Goal: Task Accomplishment & Management: Use online tool/utility

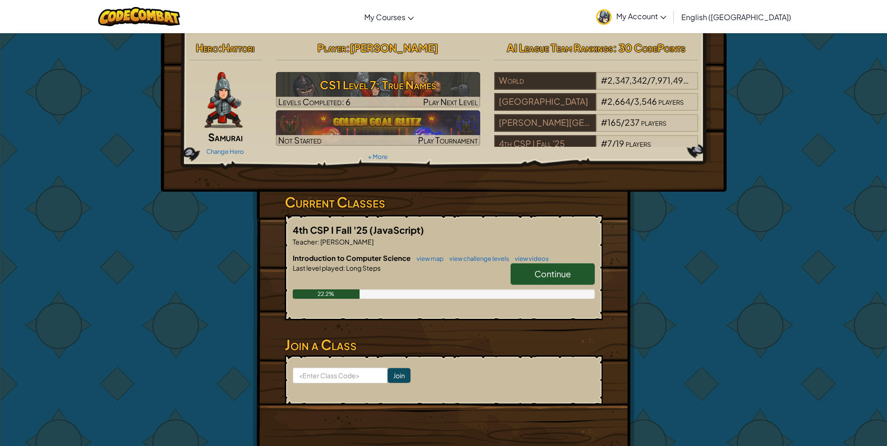
drag, startPoint x: 551, startPoint y: 271, endPoint x: 534, endPoint y: 271, distance: 17.3
click at [547, 268] on span "Continue" at bounding box center [553, 273] width 36 height 11
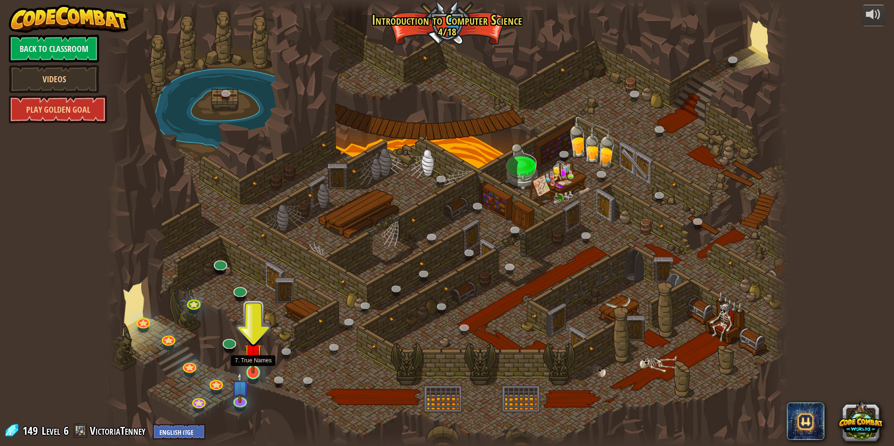
click at [254, 368] on img at bounding box center [253, 353] width 18 height 42
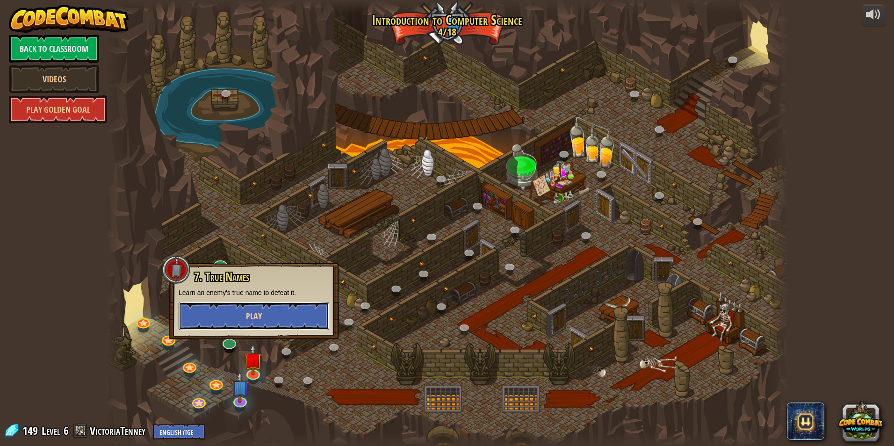
click at [244, 319] on button "Play" at bounding box center [254, 316] width 151 height 28
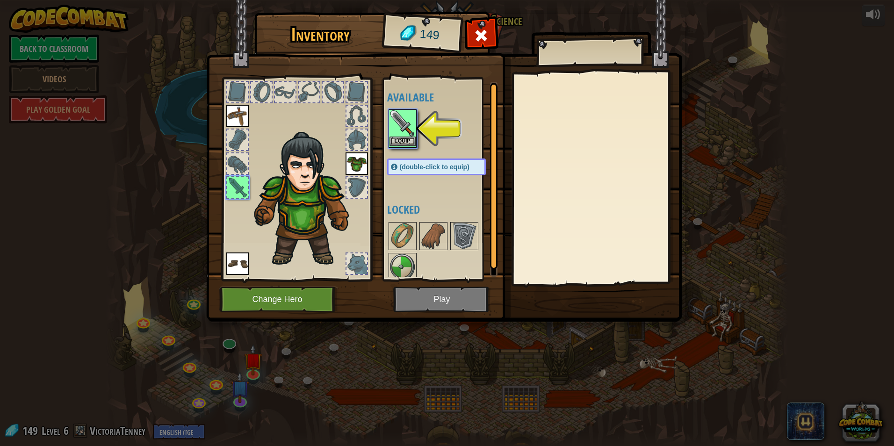
click at [408, 123] on img at bounding box center [403, 123] width 26 height 26
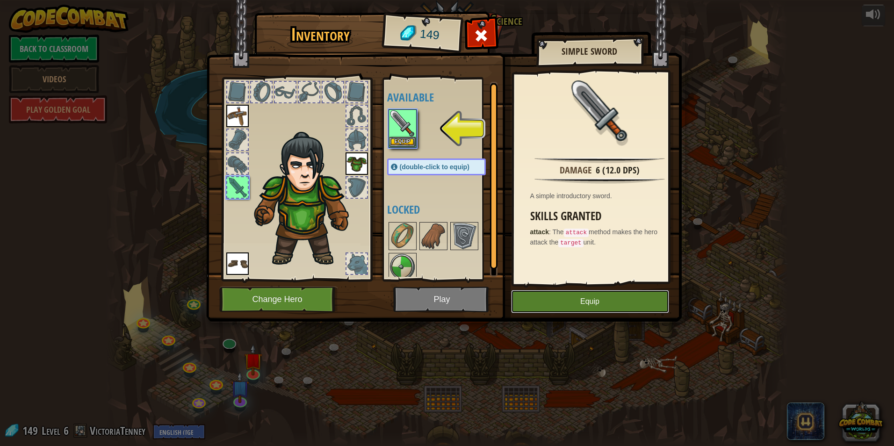
click at [596, 306] on button "Equip" at bounding box center [590, 301] width 158 height 23
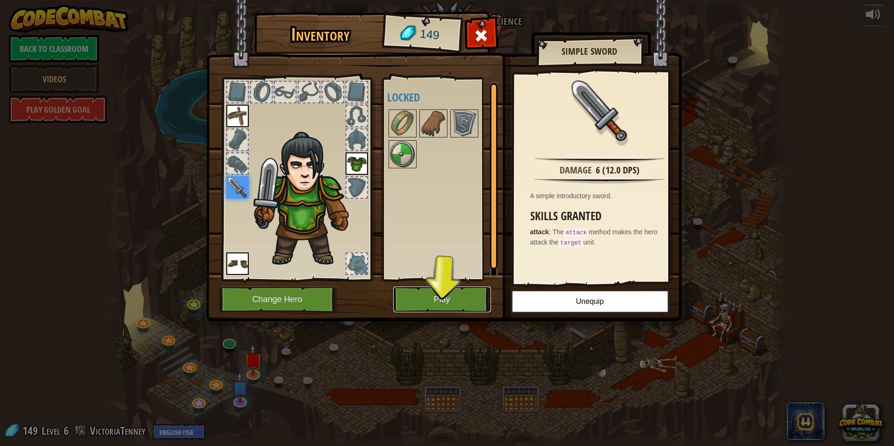
click at [460, 291] on button "Play" at bounding box center [442, 300] width 98 height 26
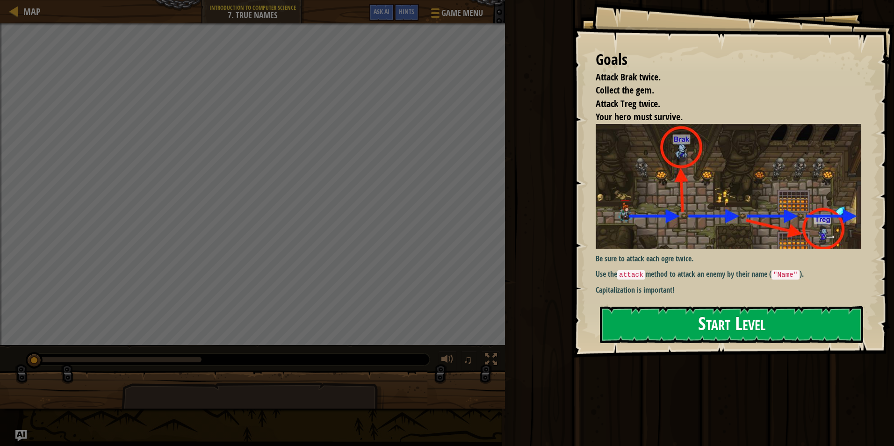
click at [641, 306] on button "Start Level" at bounding box center [731, 324] width 263 height 37
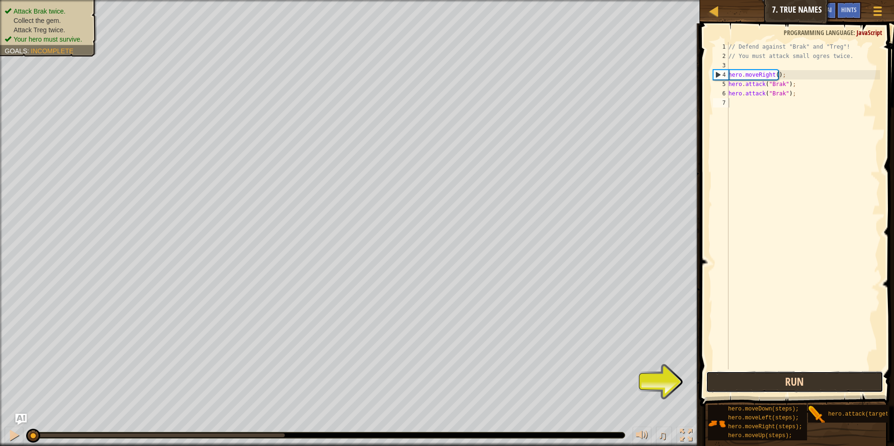
click at [770, 376] on button "Run" at bounding box center [795, 382] width 178 height 22
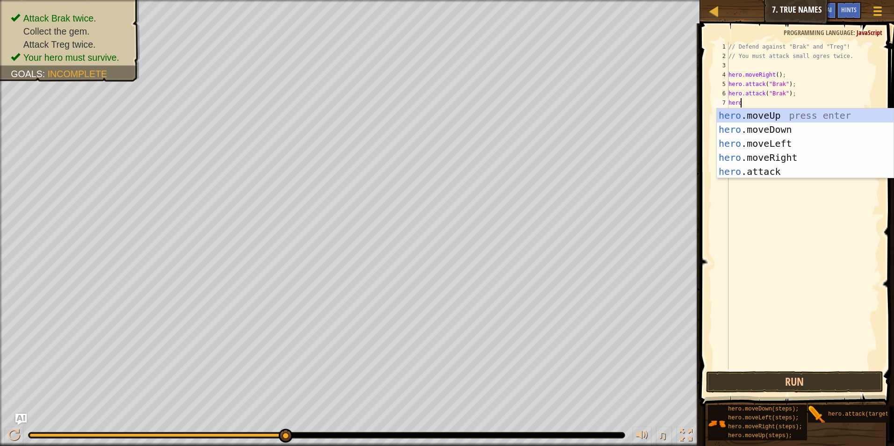
scroll to position [4, 0]
click at [765, 168] on div "hero .moveUp press enter hero .moveDown press enter hero .moveLeft press enter …" at bounding box center [805, 157] width 177 height 98
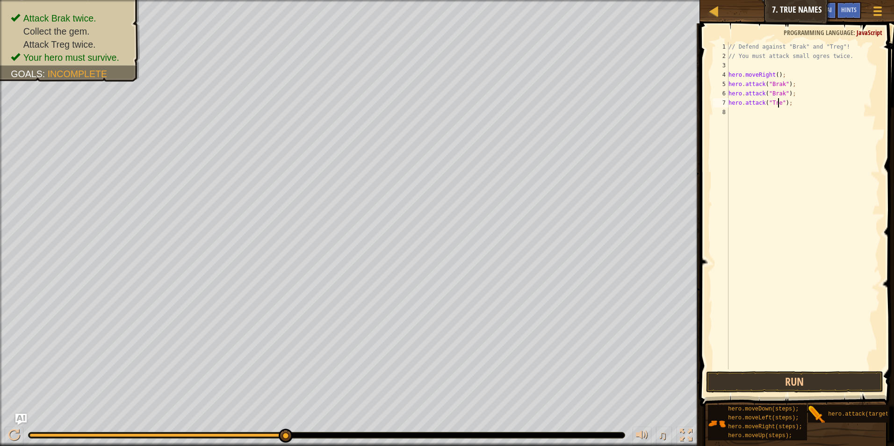
type textarea "hero.attack("Treg");"
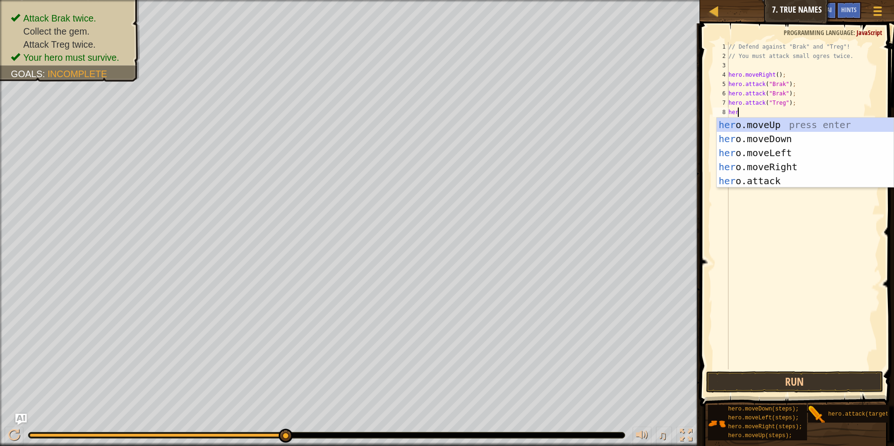
type textarea "hero"
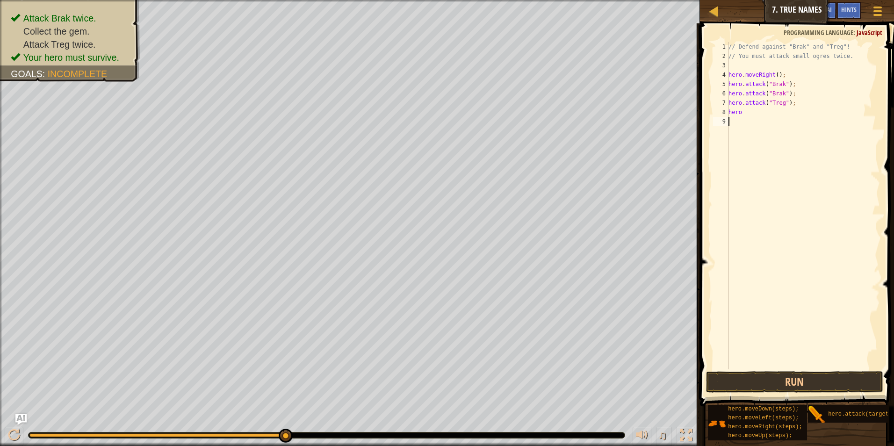
click at [787, 189] on div "// Defend against "Brak" and "Treg"! // You must attack small ogres twice. hero…" at bounding box center [803, 215] width 153 height 346
click at [754, 119] on div "// Defend against "Brak" and "Treg"! // You must attack small ogres twice. hero…" at bounding box center [803, 215] width 153 height 346
click at [756, 115] on div "// Defend against "Brak" and "Treg"! // You must attack small ogres twice. hero…" at bounding box center [803, 215] width 153 height 346
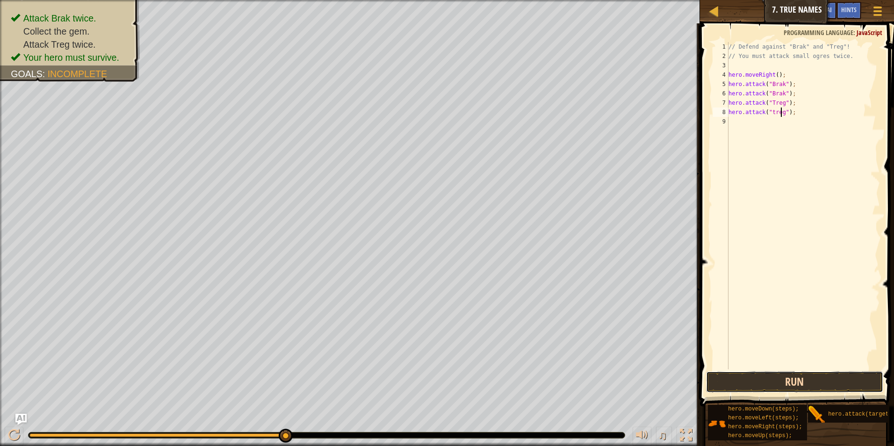
click at [751, 375] on button "Run" at bounding box center [795, 382] width 178 height 22
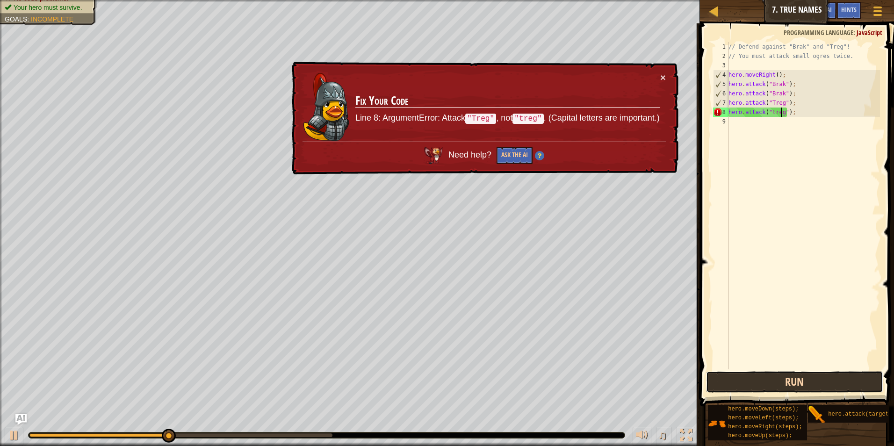
click at [760, 384] on button "Run" at bounding box center [795, 382] width 178 height 22
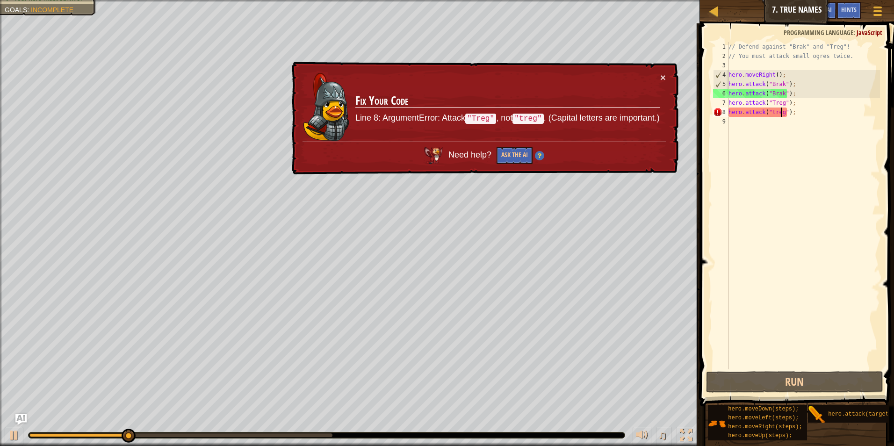
click at [773, 112] on div "// Defend against "Brak" and "Treg"! // You must attack small ogres twice. hero…" at bounding box center [803, 215] width 153 height 346
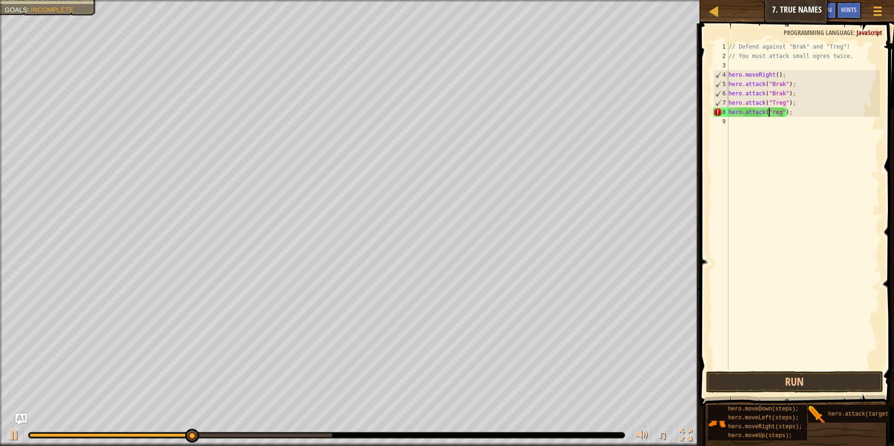
type textarea "hero.attack("Treg");"
drag, startPoint x: 795, startPoint y: 113, endPoint x: 729, endPoint y: 112, distance: 66.4
click at [729, 112] on div "// Defend against "Brak" and "Treg"! // You must attack small ogres twice. hero…" at bounding box center [803, 215] width 153 height 346
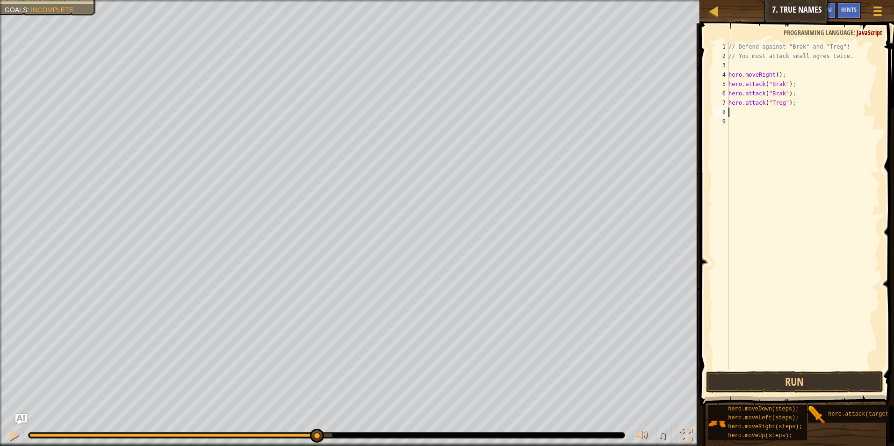
click at [765, 112] on div "// Defend against "Brak" and "Treg"! // You must attack small ogres twice. hero…" at bounding box center [803, 215] width 153 height 346
type textarea "hero.moveright"
drag, startPoint x: 799, startPoint y: 381, endPoint x: 795, endPoint y: 384, distance: 5.0
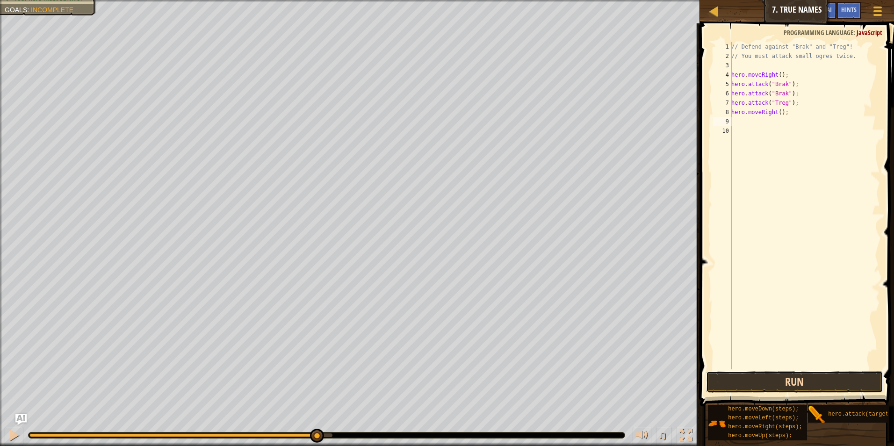
click at [798, 382] on button "Run" at bounding box center [795, 382] width 178 height 22
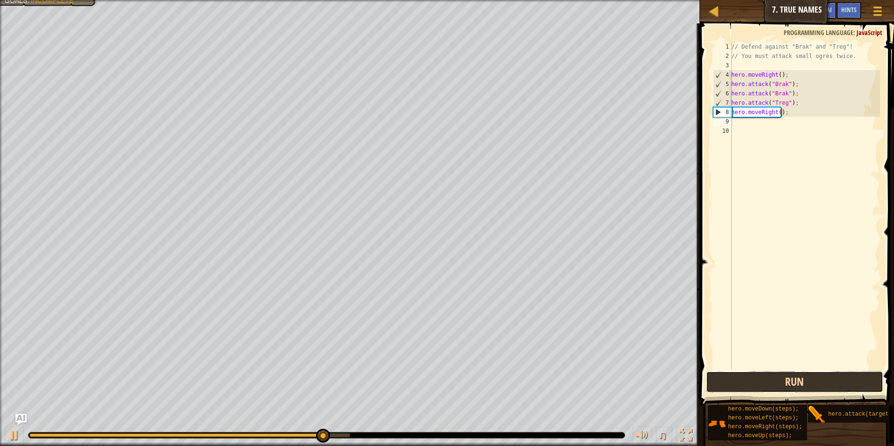
click at [794, 386] on button "Run" at bounding box center [795, 382] width 178 height 22
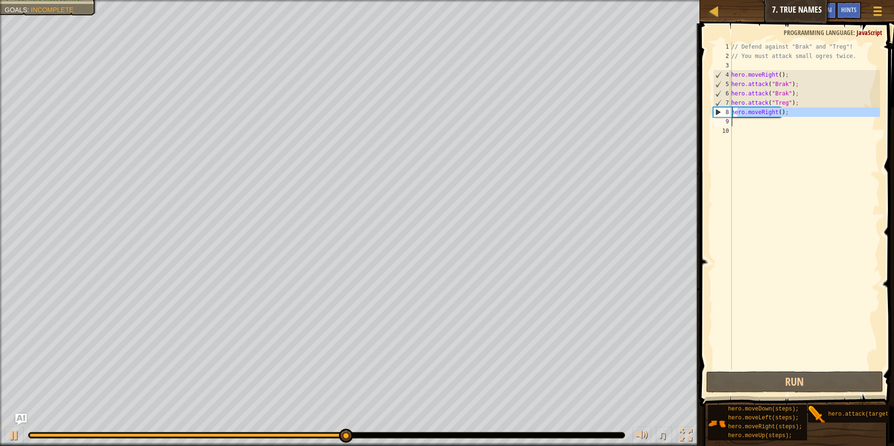
drag, startPoint x: 738, startPoint y: 114, endPoint x: 737, endPoint y: 124, distance: 10.5
click at [737, 124] on div "// Defend against "Brak" and "Treg"! // You must attack small ogres twice. hero…" at bounding box center [805, 215] width 151 height 346
type textarea "hero.moveRight();"
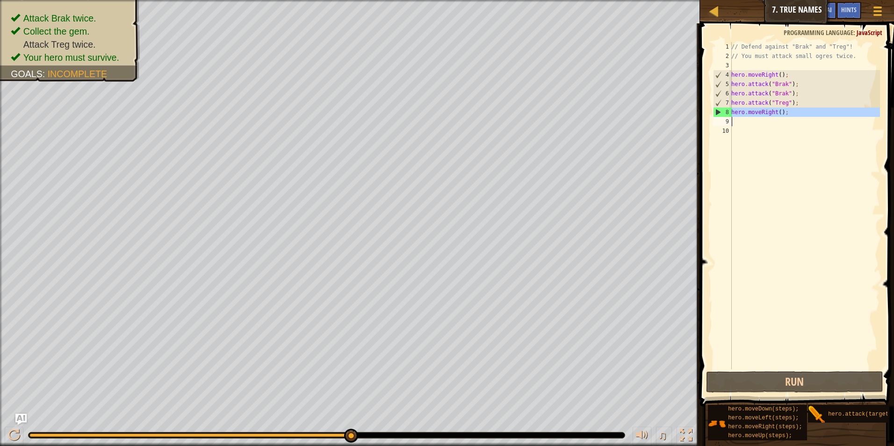
drag, startPoint x: 730, startPoint y: 110, endPoint x: 730, endPoint y: 118, distance: 7.9
drag, startPoint x: 792, startPoint y: 111, endPoint x: 781, endPoint y: 118, distance: 12.5
click at [787, 129] on div "// Defend against "Brak" and "Treg"! // You must attack small ogres twice. hero…" at bounding box center [805, 215] width 151 height 346
type textarea "hero.moveRight();"
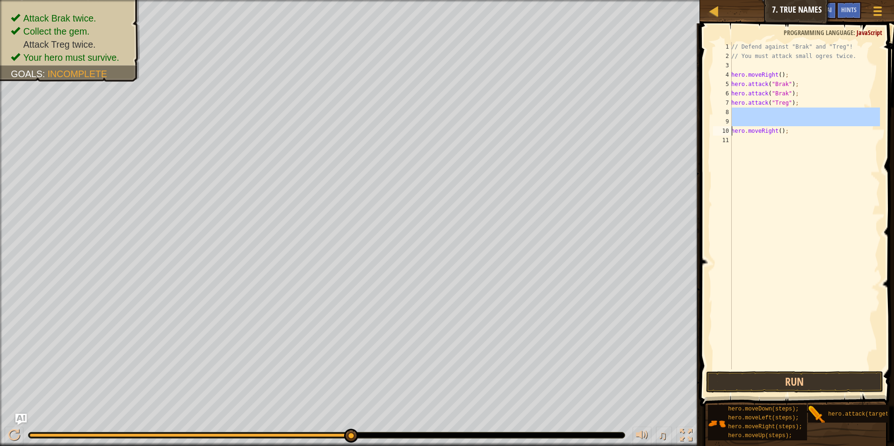
click at [744, 118] on div "// Defend against "Brak" and "Treg"! // You must attack small ogres twice. hero…" at bounding box center [805, 205] width 151 height 327
click at [743, 114] on div "// Defend against "Brak" and "Treg"! // You must attack small ogres twice. hero…" at bounding box center [805, 215] width 151 height 346
drag, startPoint x: 795, startPoint y: 132, endPoint x: 795, endPoint y: 123, distance: 8.9
click at [795, 123] on div "// Defend against "Brak" and "Treg"! // You must attack small ogres twice. hero…" at bounding box center [805, 215] width 151 height 346
type textarea "hero.moveRight();"
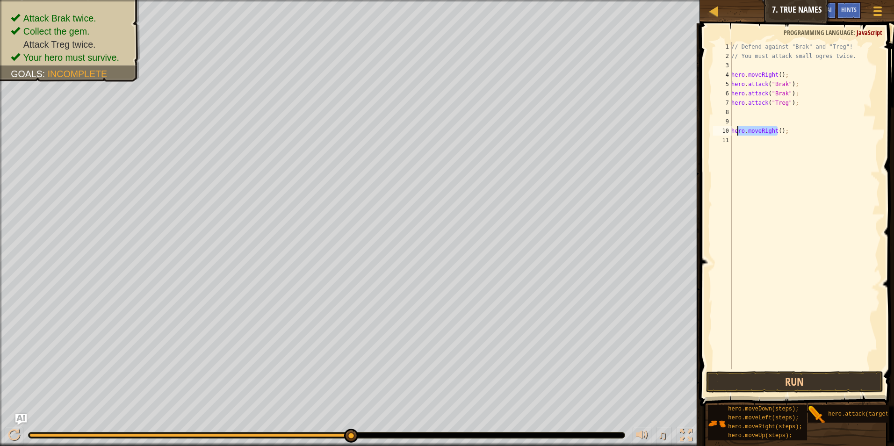
drag, startPoint x: 778, startPoint y: 132, endPoint x: 733, endPoint y: 130, distance: 45.4
click at [733, 130] on div "// Defend against "Brak" and "Treg"! // You must attack small ogres twice. hero…" at bounding box center [805, 215] width 151 height 346
type textarea "hero.moveRight();"
drag, startPoint x: 783, startPoint y: 128, endPoint x: 704, endPoint y: 128, distance: 79.0
click at [704, 128] on div "hero.moveRight(); 1 2 3 4 5 6 7 8 9 10 11 // Defend against "Brak" and "Treg"! …" at bounding box center [795, 233] width 197 height 411
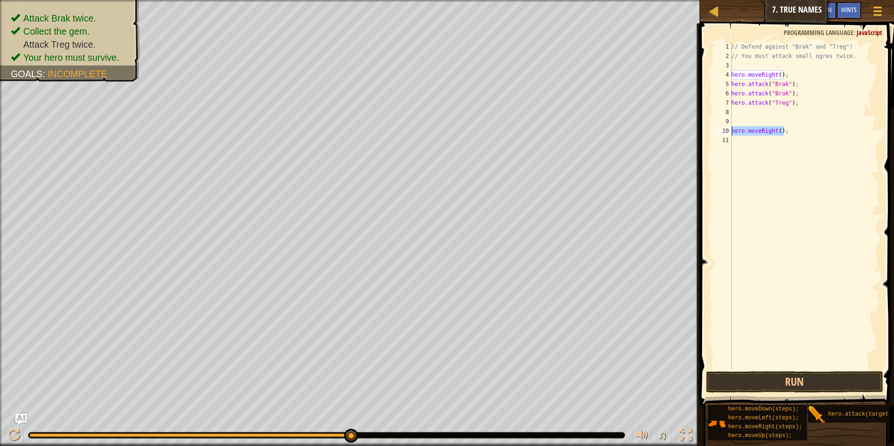
drag, startPoint x: 766, startPoint y: 132, endPoint x: 763, endPoint y: 122, distance: 10.9
drag, startPoint x: 763, startPoint y: 122, endPoint x: 752, endPoint y: 132, distance: 14.5
click at [734, 118] on div "// Defend against "Brak" and "Treg"! // You must attack small ogres twice. hero…" at bounding box center [805, 215] width 151 height 346
drag, startPoint x: 757, startPoint y: 131, endPoint x: 755, endPoint y: 124, distance: 7.6
click at [755, 124] on div "// Defend against "Brak" and "Treg"! // You must attack small ogres twice. hero…" at bounding box center [805, 215] width 151 height 346
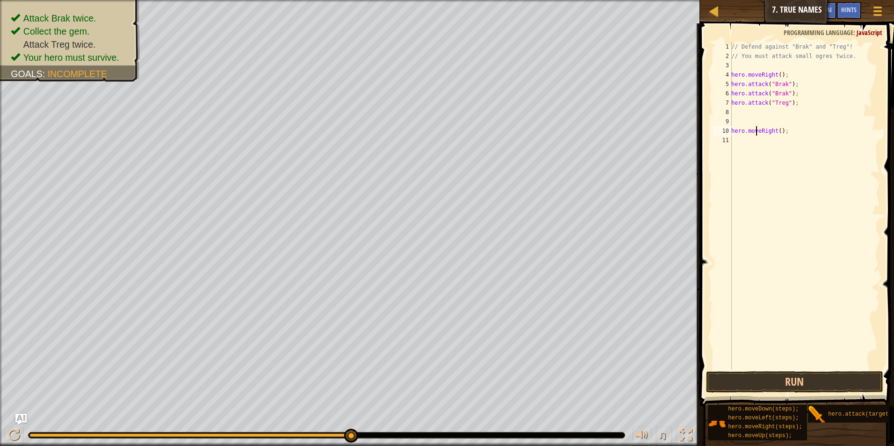
type textarea "hero.moveRight();"
click at [753, 117] on div "// Defend against "Brak" and "Treg"! // You must attack small ogres twice. hero…" at bounding box center [805, 205] width 151 height 327
click at [752, 110] on div "// Defend against "Brak" and "Treg"! // You must attack small ogres twice. hero…" at bounding box center [805, 215] width 151 height 346
click at [769, 123] on div "hero.att ack press enter" at bounding box center [805, 139] width 177 height 42
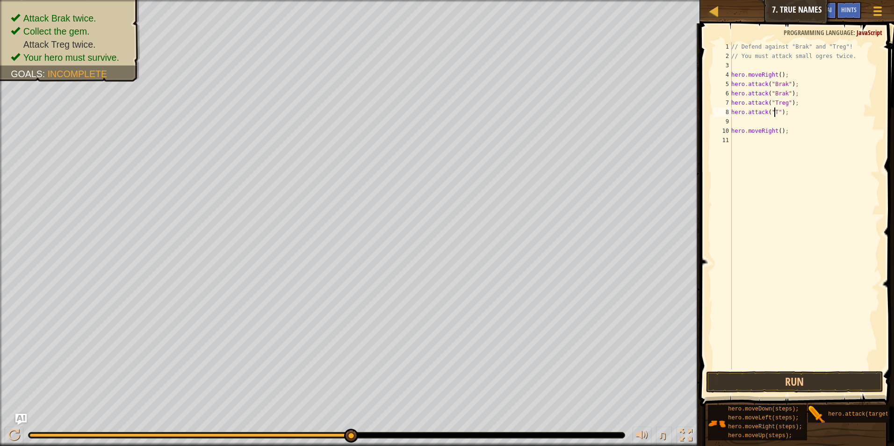
scroll to position [4, 4]
type textarea "hero.attack("Treg");"
click at [754, 123] on div "// Defend against "Brak" and "Treg"! // You must attack small ogres twice. hero…" at bounding box center [805, 215] width 151 height 346
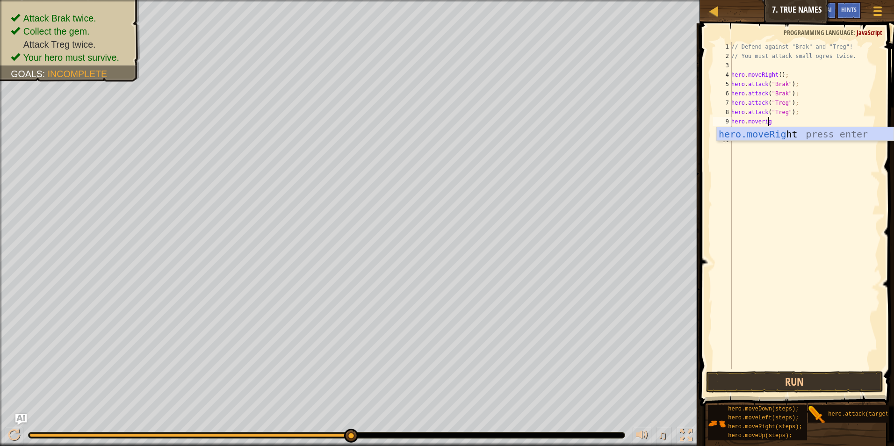
type textarea "hero.moveright"
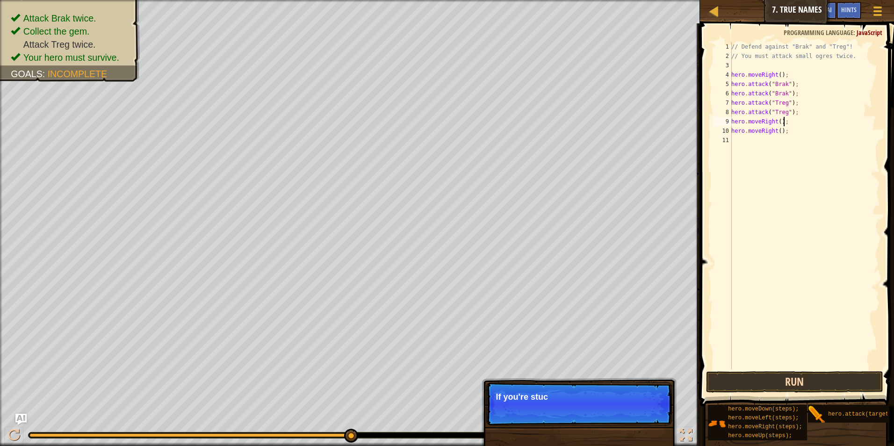
type textarea "hero.moveRight();"
click at [785, 380] on button "Run" at bounding box center [795, 382] width 178 height 22
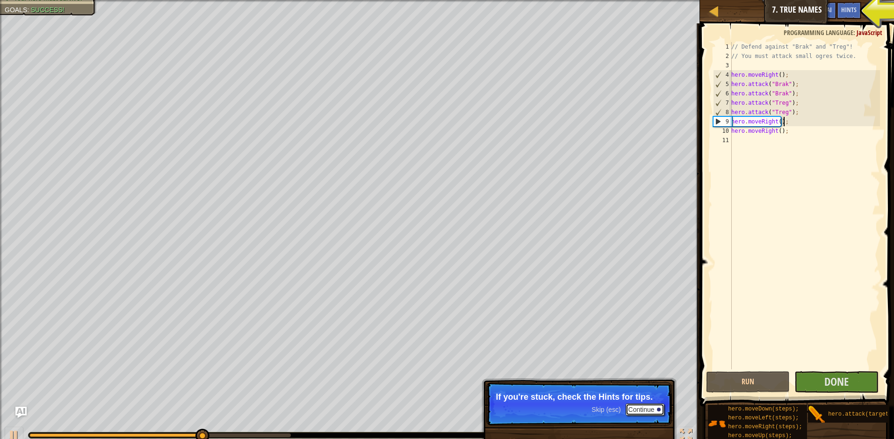
click at [651, 410] on button "Continue" at bounding box center [645, 410] width 39 height 12
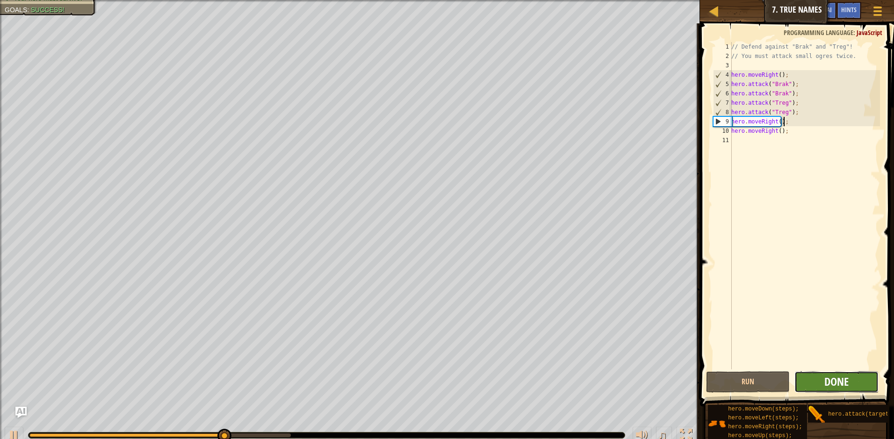
click at [836, 377] on span "Done" at bounding box center [836, 381] width 24 height 15
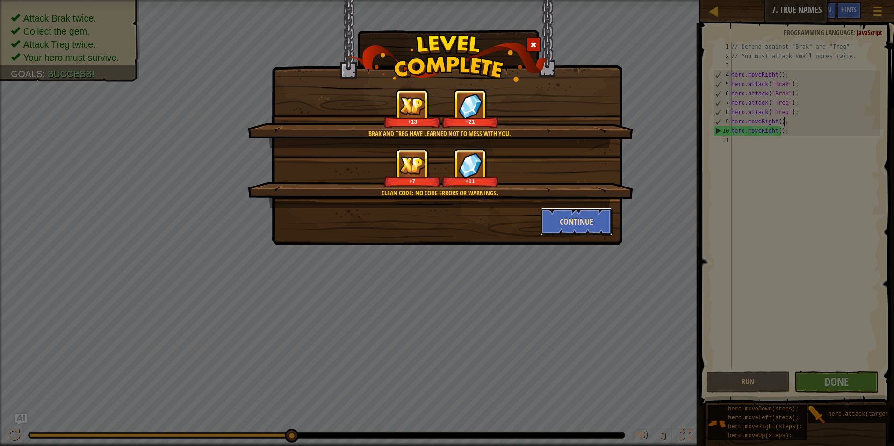
click at [589, 209] on button "Continue" at bounding box center [577, 222] width 72 height 28
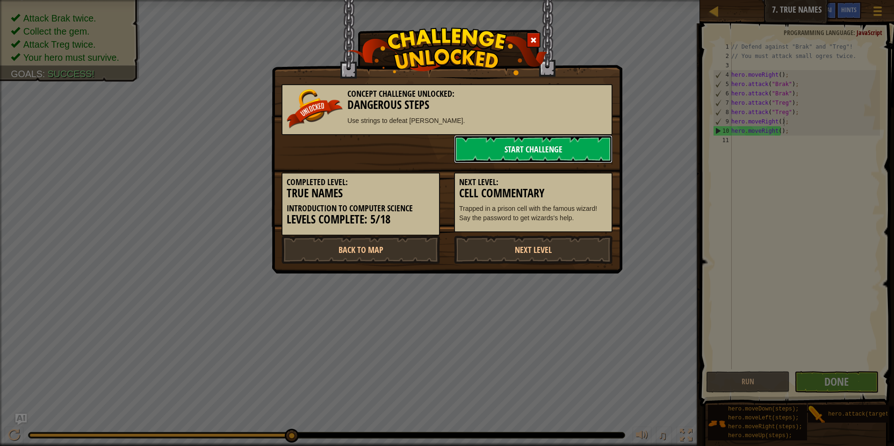
click at [585, 150] on link "Start Challenge" at bounding box center [533, 149] width 159 height 28
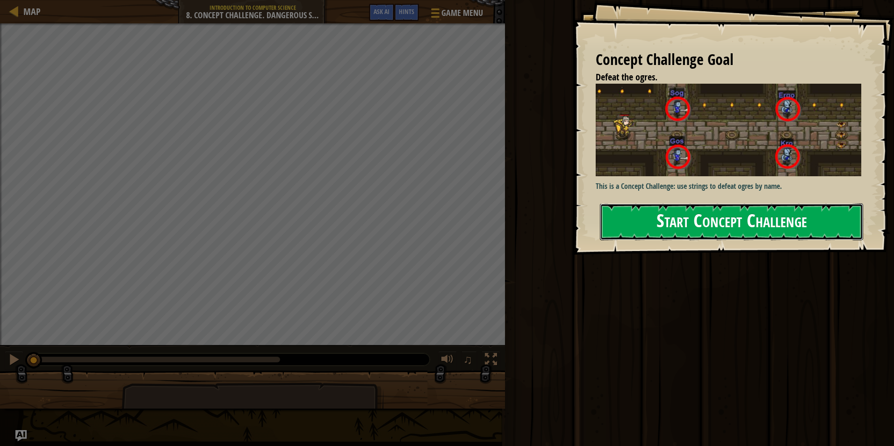
click at [665, 203] on button "Start Concept Challenge" at bounding box center [731, 221] width 263 height 37
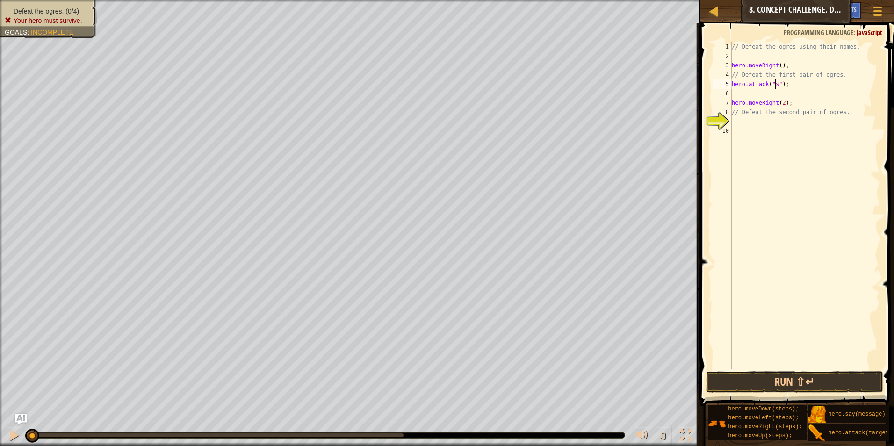
scroll to position [4, 4]
type textarea "hero.attack("sog");"
type textarea "hero.attack("gos");"
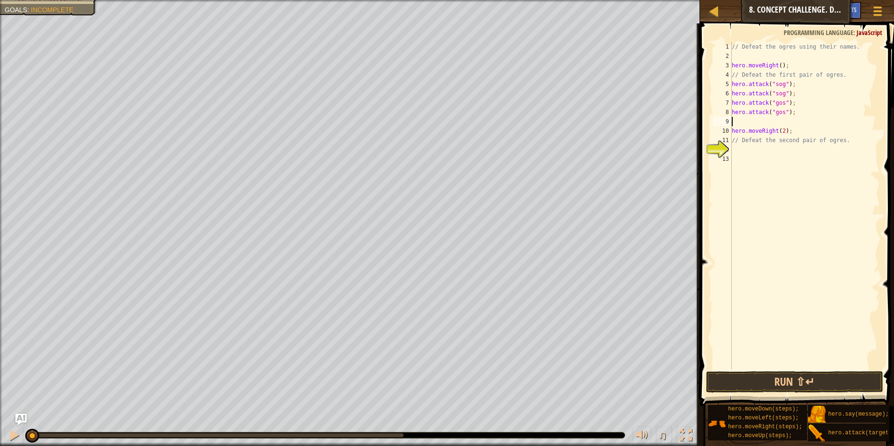
click at [777, 126] on div "// Defeat the ogres using their names. hero . moveRight ( ) ; // Defeat the fir…" at bounding box center [805, 215] width 150 height 346
type textarea "hero.attack("gos");"
click at [775, 144] on div "// Defeat the ogres using their names. hero . moveRight ( ) ; // Defeat the fir…" at bounding box center [805, 215] width 150 height 346
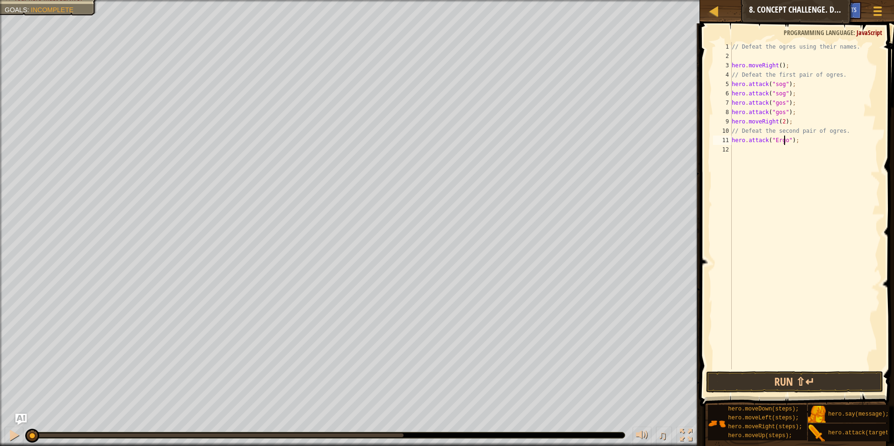
click at [776, 111] on div "// Defeat the ogres using their names. hero . moveRight ( ) ; // Defeat the fir…" at bounding box center [805, 215] width 150 height 346
type textarea "hero.attack("Ergo");"
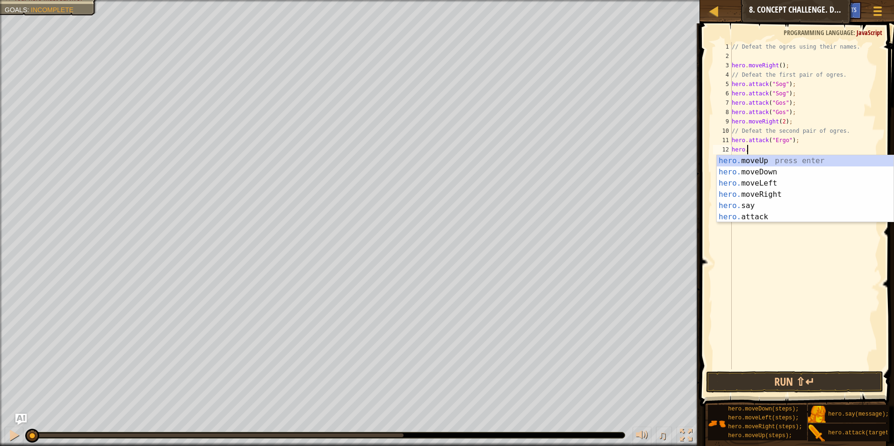
scroll to position [4, 1]
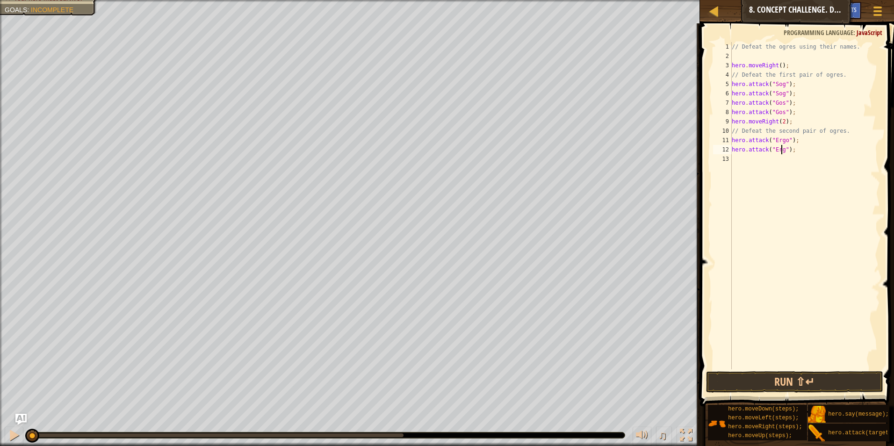
type textarea "hero.attack("Ergo");"
type textarea "hero.attack("Kro");"
click at [751, 376] on button "Run ⇧↵" at bounding box center [795, 382] width 178 height 22
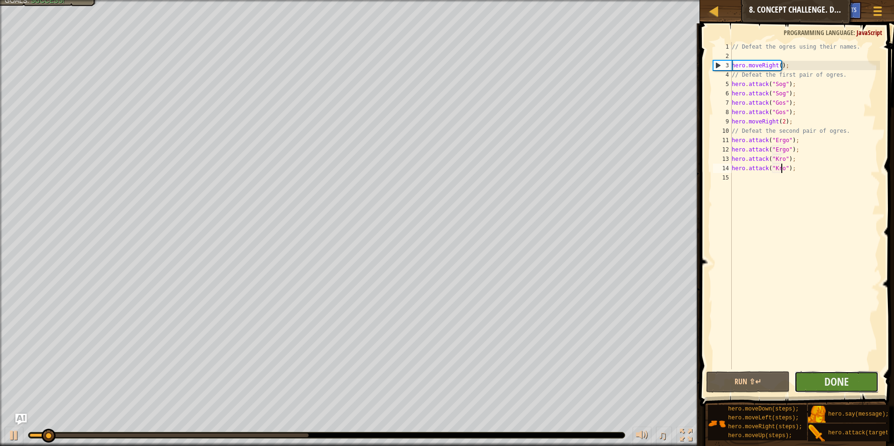
click at [808, 383] on button "Done" at bounding box center [837, 382] width 84 height 22
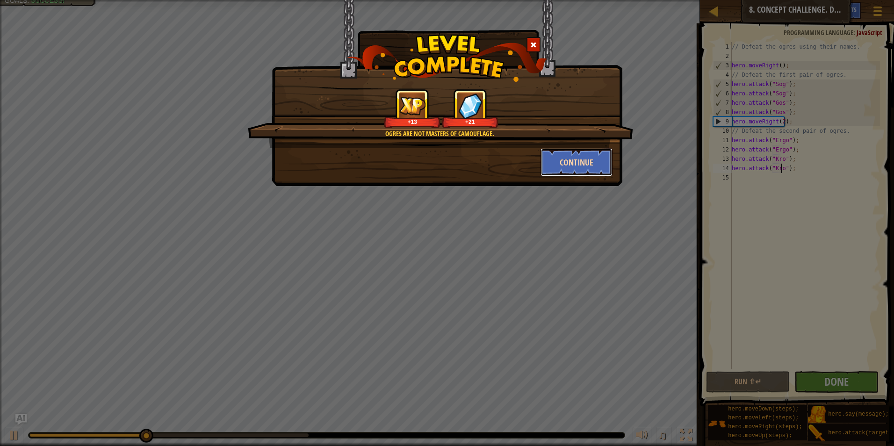
click at [595, 167] on button "Continue" at bounding box center [577, 162] width 72 height 28
